Goal: Transaction & Acquisition: Subscribe to service/newsletter

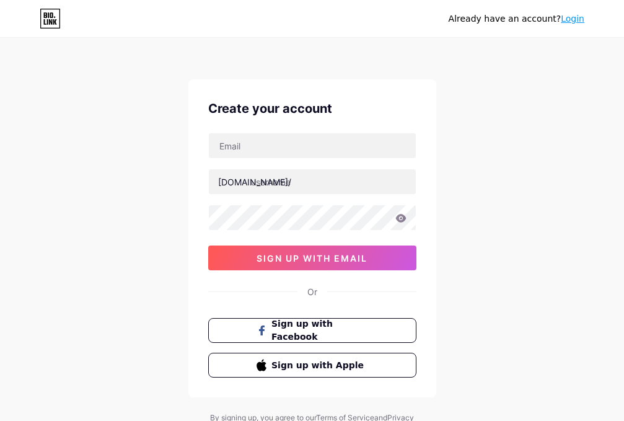
scroll to position [53, 0]
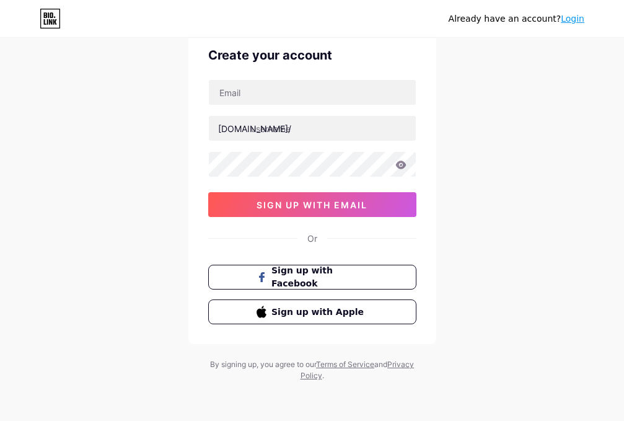
type input "[EMAIL_ADDRESS][DOMAIN_NAME]"
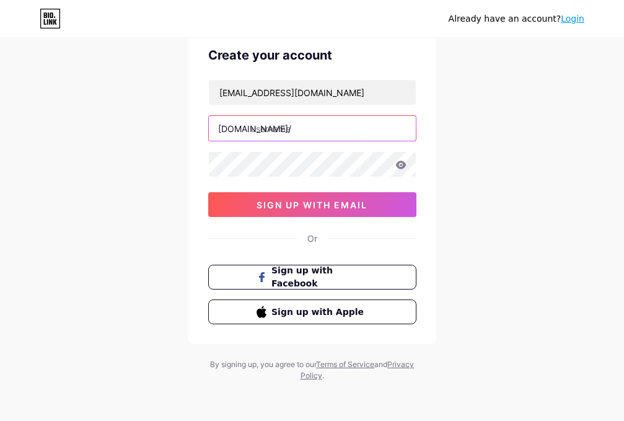
click at [304, 127] on input "text" at bounding box center [312, 128] width 207 height 25
type input "yddww"
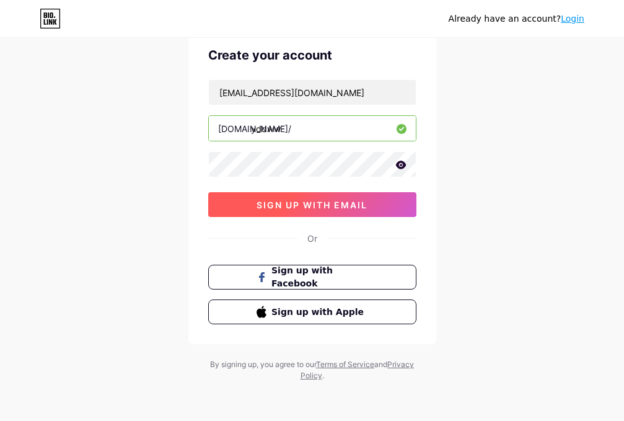
click at [306, 209] on span "sign up with email" at bounding box center [312, 205] width 111 height 11
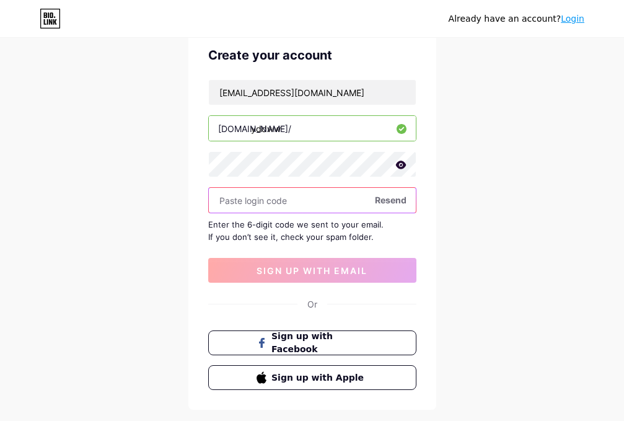
paste input "533048"
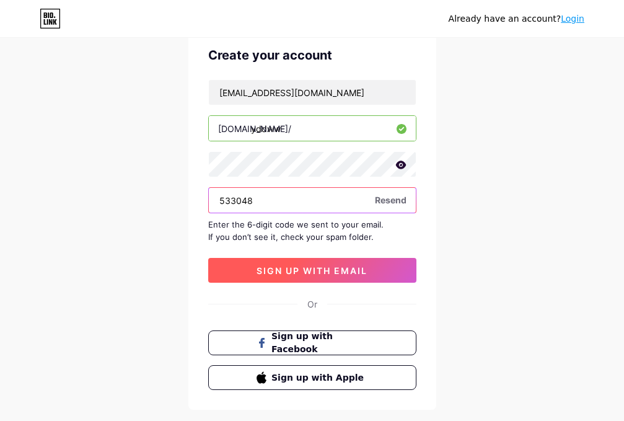
type input "533048"
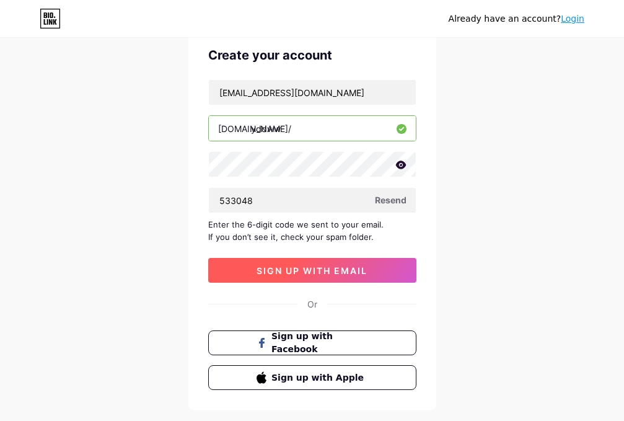
click at [306, 274] on span "sign up with email" at bounding box center [312, 270] width 111 height 11
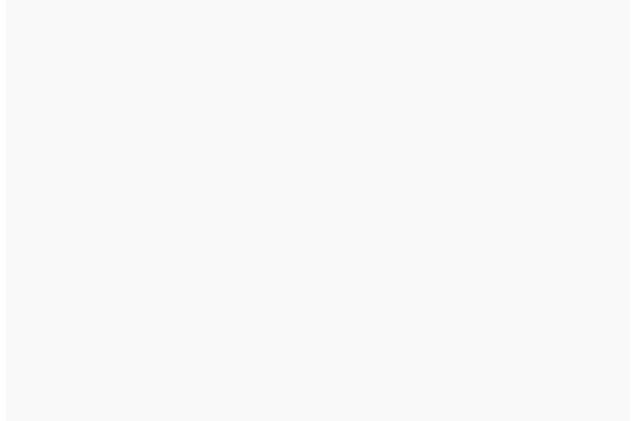
scroll to position [0, 0]
